Goal: Task Accomplishment & Management: Complete application form

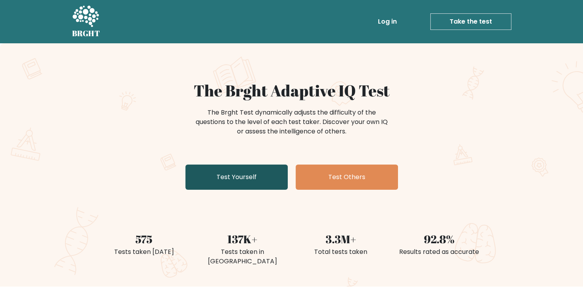
click at [254, 183] on link "Test Yourself" at bounding box center [237, 177] width 102 height 25
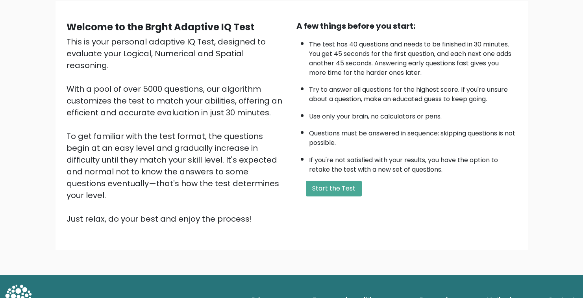
scroll to position [63, 0]
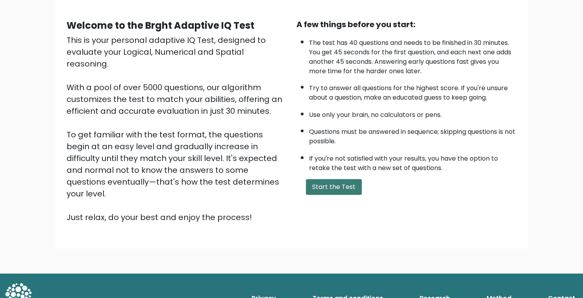
click at [328, 181] on button "Start the Test" at bounding box center [334, 187] width 56 height 16
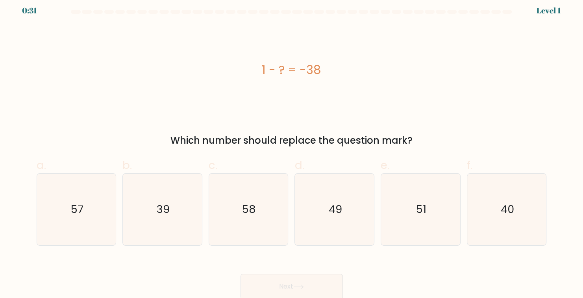
scroll to position [6, 0]
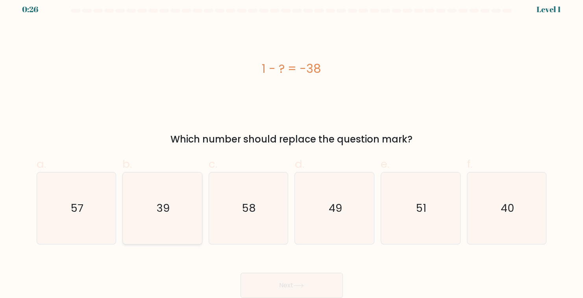
click at [180, 222] on icon "39" at bounding box center [163, 209] width 72 height 72
click at [292, 148] on input "b. 39" at bounding box center [292, 145] width 0 height 5
radio input "true"
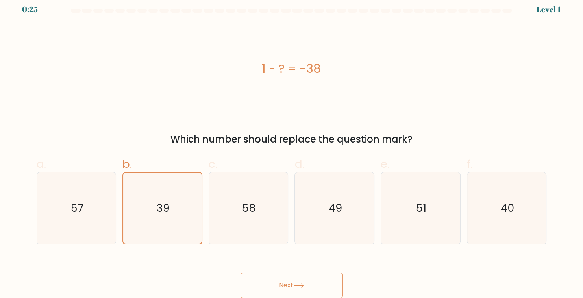
click at [291, 284] on button "Next" at bounding box center [292, 285] width 102 height 25
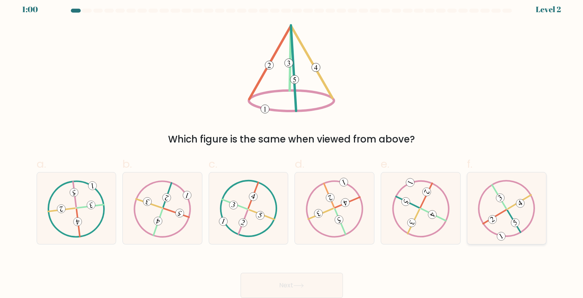
click at [528, 225] on icon at bounding box center [507, 208] width 58 height 57
click at [292, 148] on input "f." at bounding box center [292, 145] width 0 height 5
radio input "true"
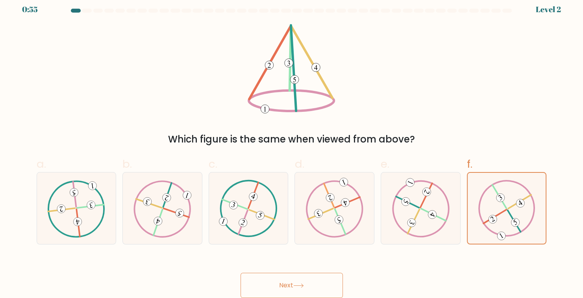
click at [299, 283] on button "Next" at bounding box center [292, 285] width 102 height 25
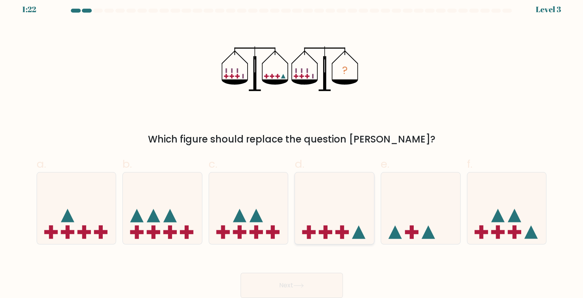
click at [349, 212] on icon at bounding box center [334, 208] width 79 height 65
click at [292, 148] on input "d." at bounding box center [292, 145] width 0 height 5
radio input "true"
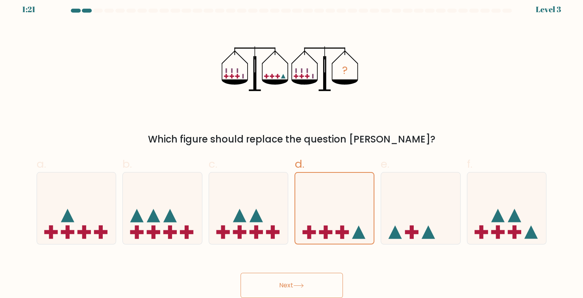
click at [322, 277] on button "Next" at bounding box center [292, 285] width 102 height 25
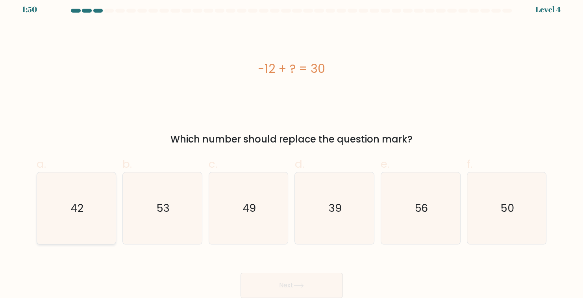
click at [109, 225] on icon "42" at bounding box center [77, 209] width 72 height 72
click at [292, 148] on input "a. 42" at bounding box center [292, 145] width 0 height 5
radio input "true"
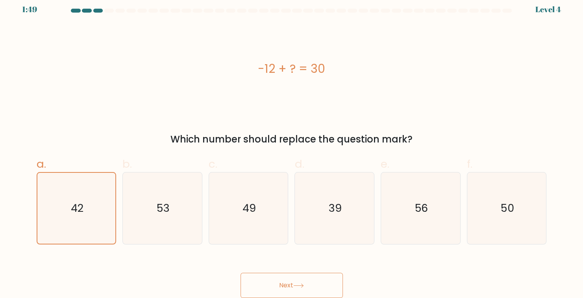
click at [320, 283] on button "Next" at bounding box center [292, 285] width 102 height 25
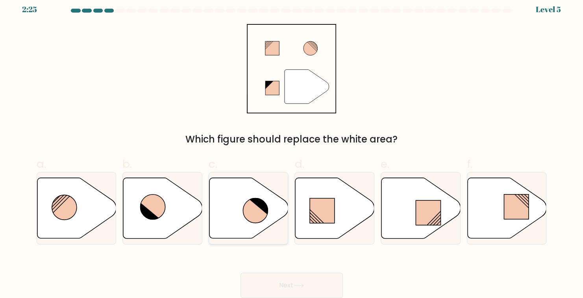
click at [266, 230] on icon at bounding box center [248, 209] width 79 height 62
click at [292, 148] on input "c." at bounding box center [292, 145] width 0 height 5
radio input "true"
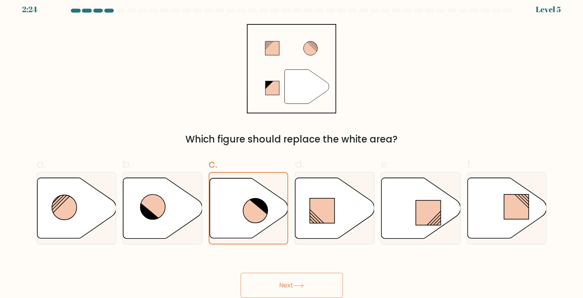
click at [291, 277] on button "Next" at bounding box center [292, 285] width 102 height 25
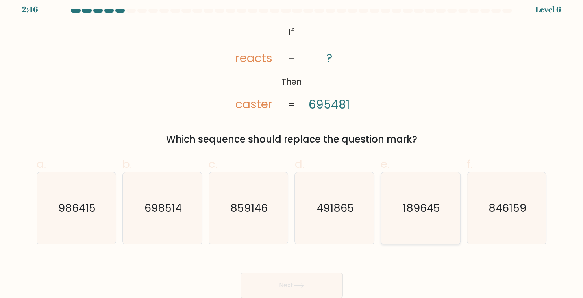
click at [414, 212] on text "189645" at bounding box center [421, 208] width 37 height 15
click at [292, 148] on input "e. 189645" at bounding box center [292, 145] width 0 height 5
radio input "true"
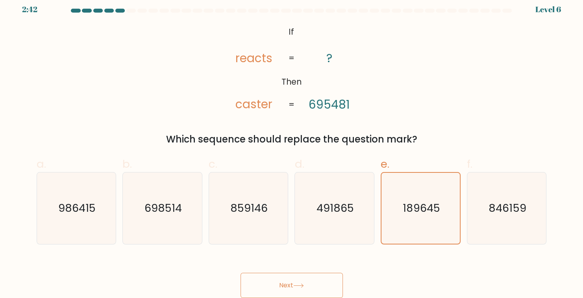
click at [309, 278] on button "Next" at bounding box center [292, 285] width 102 height 25
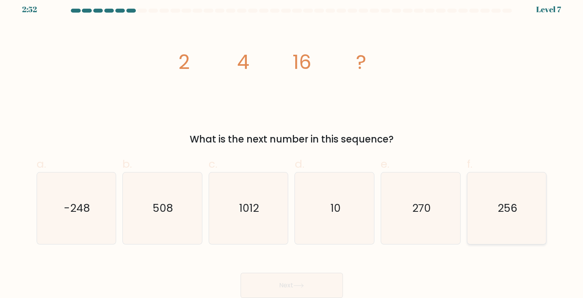
click at [538, 229] on icon "256" at bounding box center [507, 209] width 72 height 72
click at [292, 148] on input "f. 256" at bounding box center [292, 145] width 0 height 5
radio input "true"
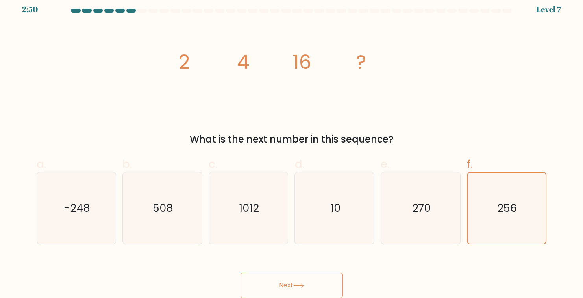
click at [303, 278] on button "Next" at bounding box center [292, 285] width 102 height 25
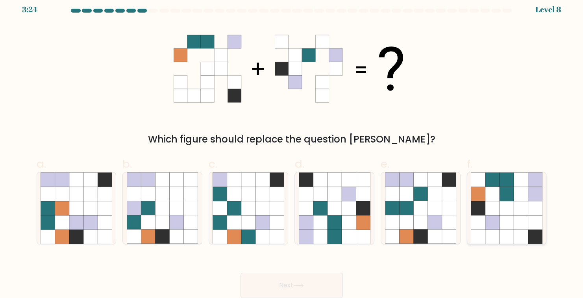
click at [490, 208] on icon at bounding box center [493, 208] width 14 height 14
click at [292, 148] on input "f." at bounding box center [292, 145] width 0 height 5
radio input "true"
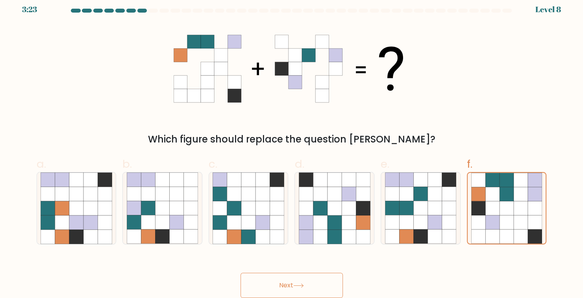
click at [310, 286] on button "Next" at bounding box center [292, 285] width 102 height 25
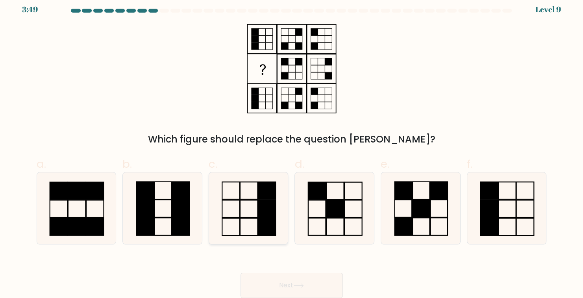
click at [265, 238] on icon at bounding box center [249, 209] width 72 height 72
click at [292, 148] on input "c." at bounding box center [292, 145] width 0 height 5
radio input "true"
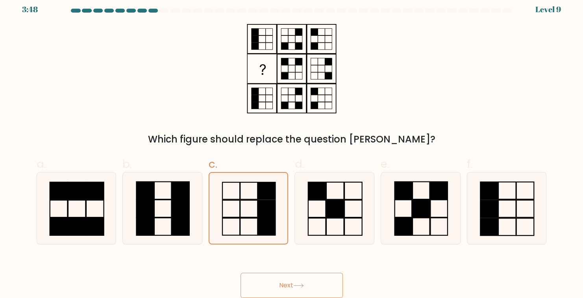
click at [286, 282] on button "Next" at bounding box center [292, 285] width 102 height 25
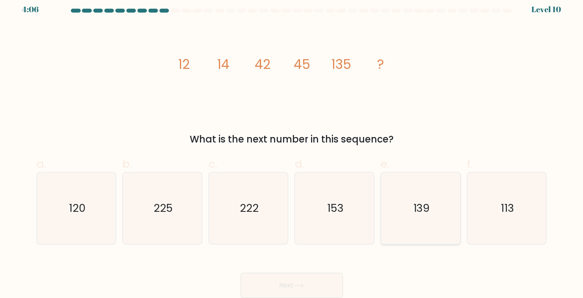
click at [435, 221] on icon "139" at bounding box center [421, 209] width 72 height 72
click at [292, 148] on input "e. 139" at bounding box center [292, 145] width 0 height 5
radio input "true"
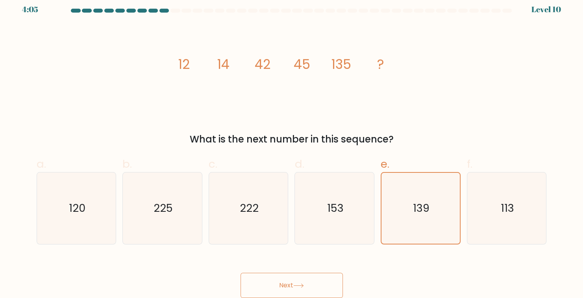
click at [308, 284] on button "Next" at bounding box center [292, 285] width 102 height 25
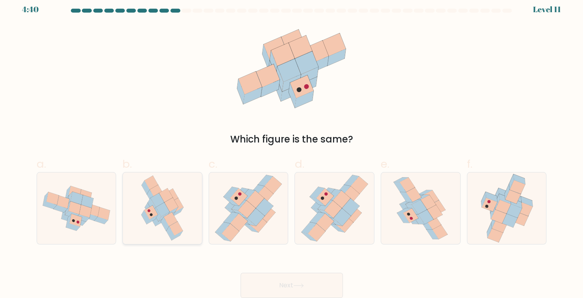
click at [162, 212] on icon at bounding box center [163, 210] width 14 height 14
click at [292, 148] on input "b." at bounding box center [292, 145] width 0 height 5
radio input "true"
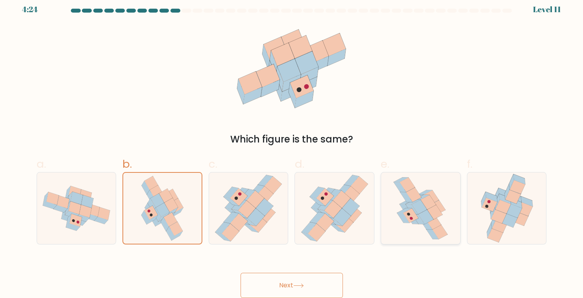
click at [416, 228] on icon at bounding box center [420, 209] width 57 height 72
click at [292, 148] on input "e." at bounding box center [292, 145] width 0 height 5
radio input "true"
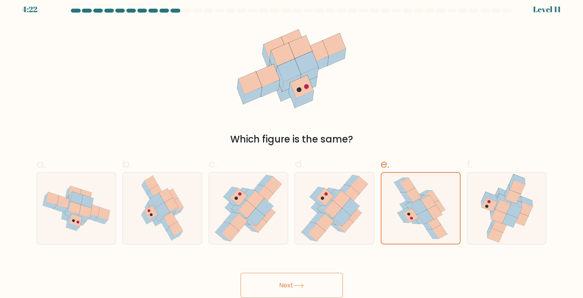
click at [323, 275] on button "Next" at bounding box center [292, 285] width 102 height 25
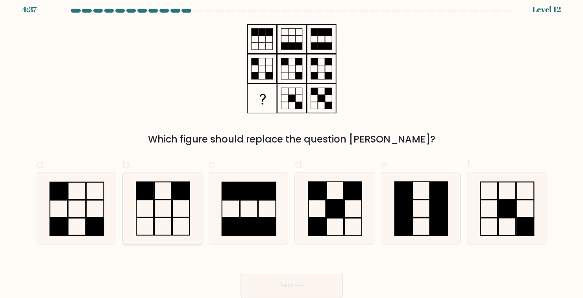
click at [153, 221] on rect at bounding box center [144, 227] width 17 height 18
click at [292, 148] on input "b." at bounding box center [292, 145] width 0 height 5
radio input "true"
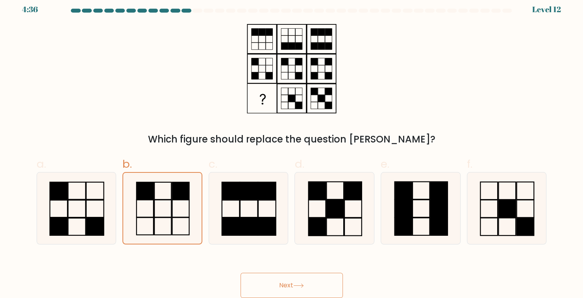
click at [304, 289] on button "Next" at bounding box center [292, 285] width 102 height 25
